Goal: Task Accomplishment & Management: Manage account settings

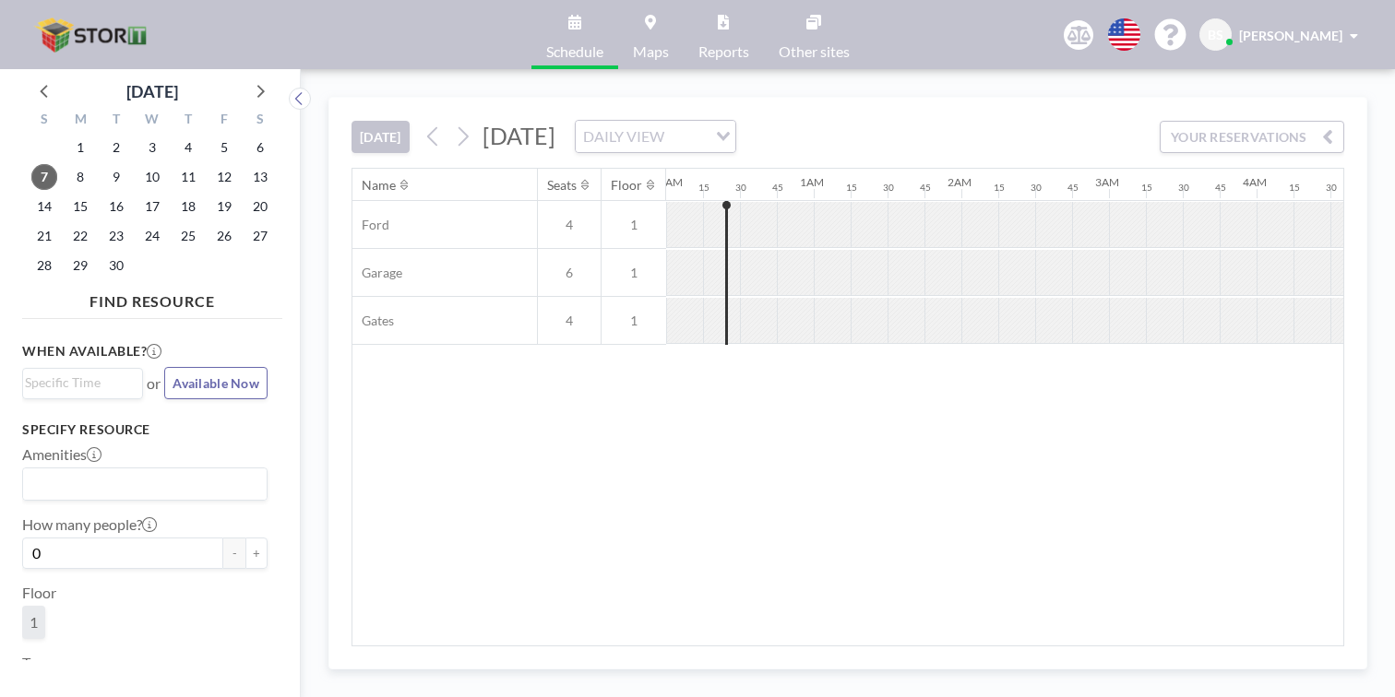
click at [799, 31] on link "Other sites" at bounding box center [814, 34] width 101 height 69
click at [1264, 28] on span "[PERSON_NAME]" at bounding box center [1290, 36] width 103 height 16
click at [1302, 70] on link "Profile" at bounding box center [1302, 88] width 164 height 37
